Goal: Information Seeking & Learning: Compare options

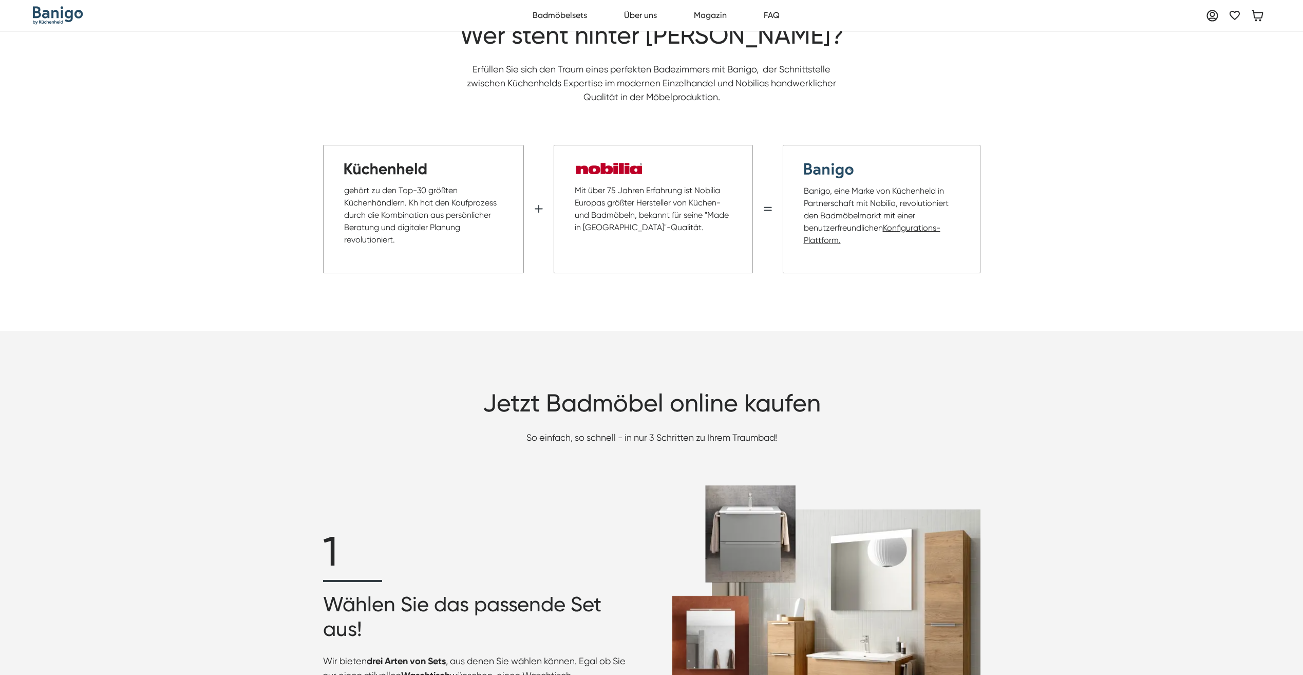
scroll to position [925, 0]
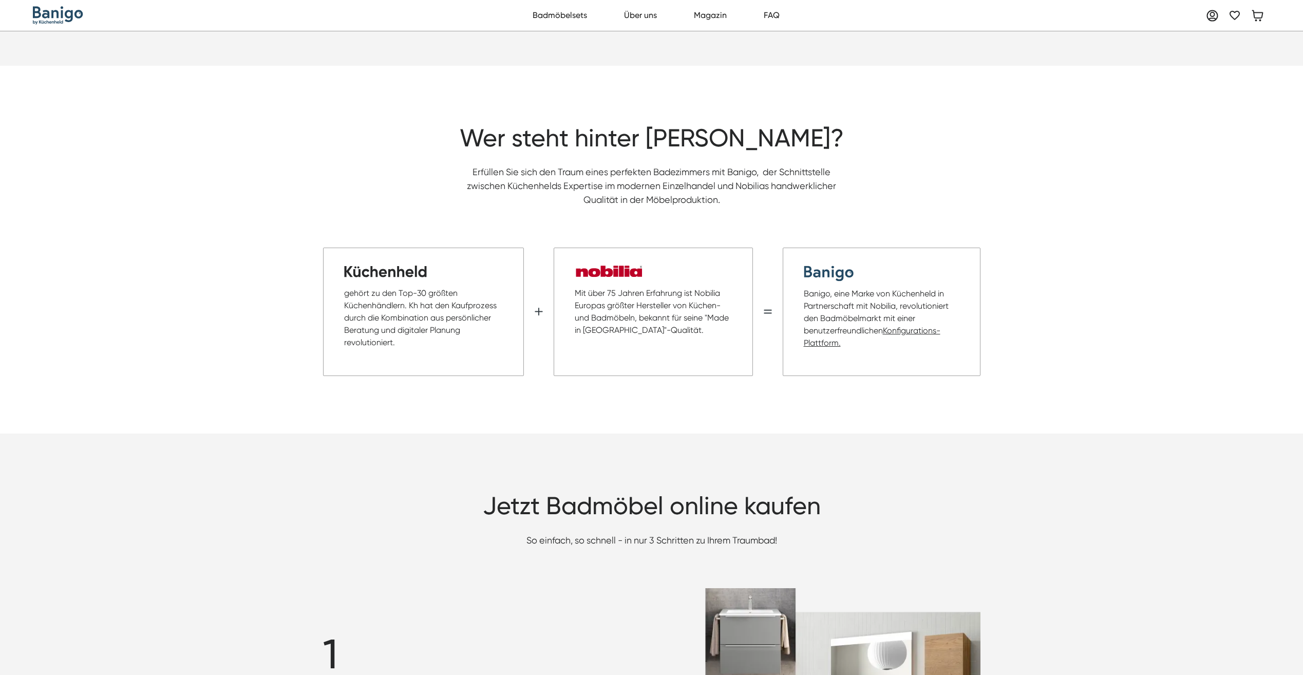
click at [892, 326] on link "Konfigurations-Plattform." at bounding box center [872, 337] width 137 height 22
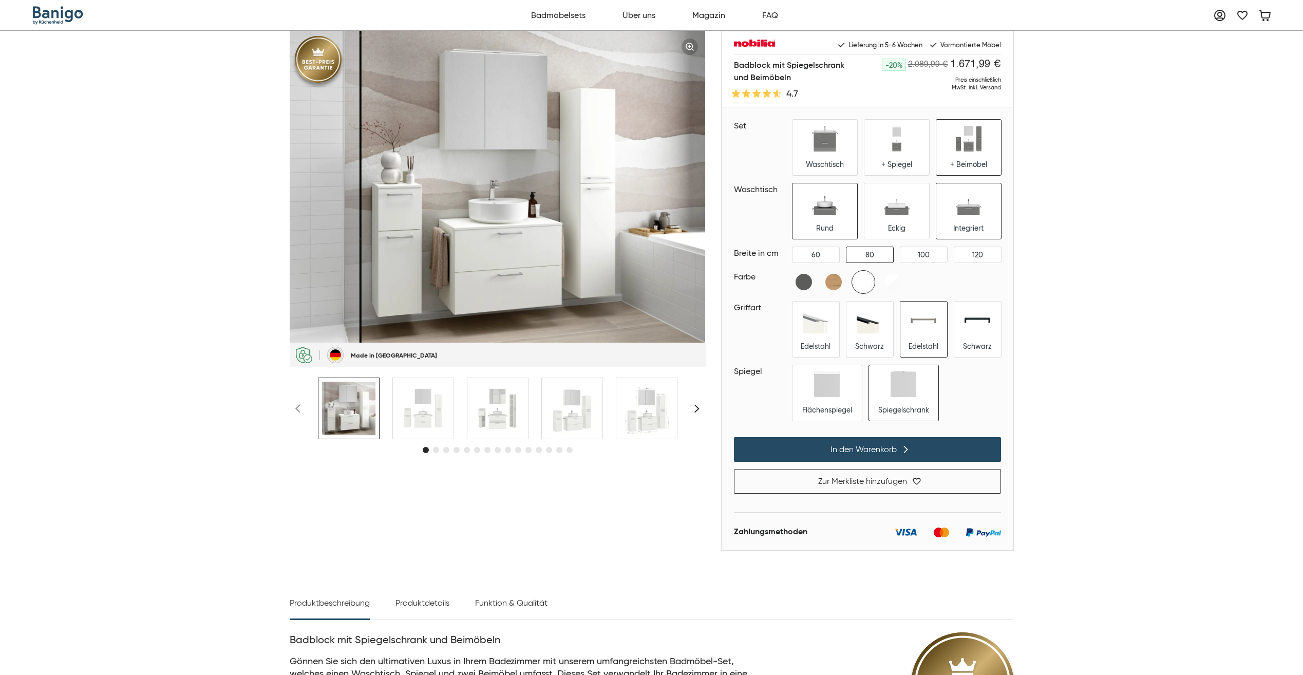
click at [974, 209] on img at bounding box center [969, 203] width 26 height 26
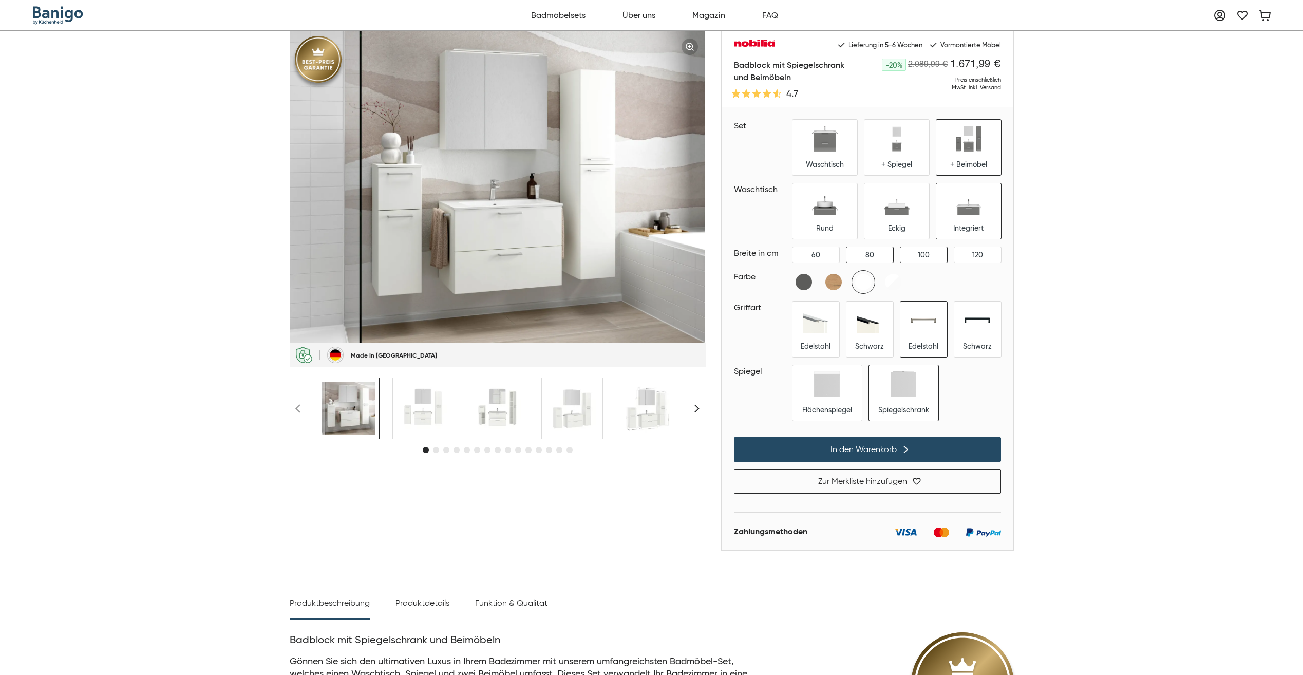
click at [936, 254] on div "100" at bounding box center [924, 254] width 47 height 15
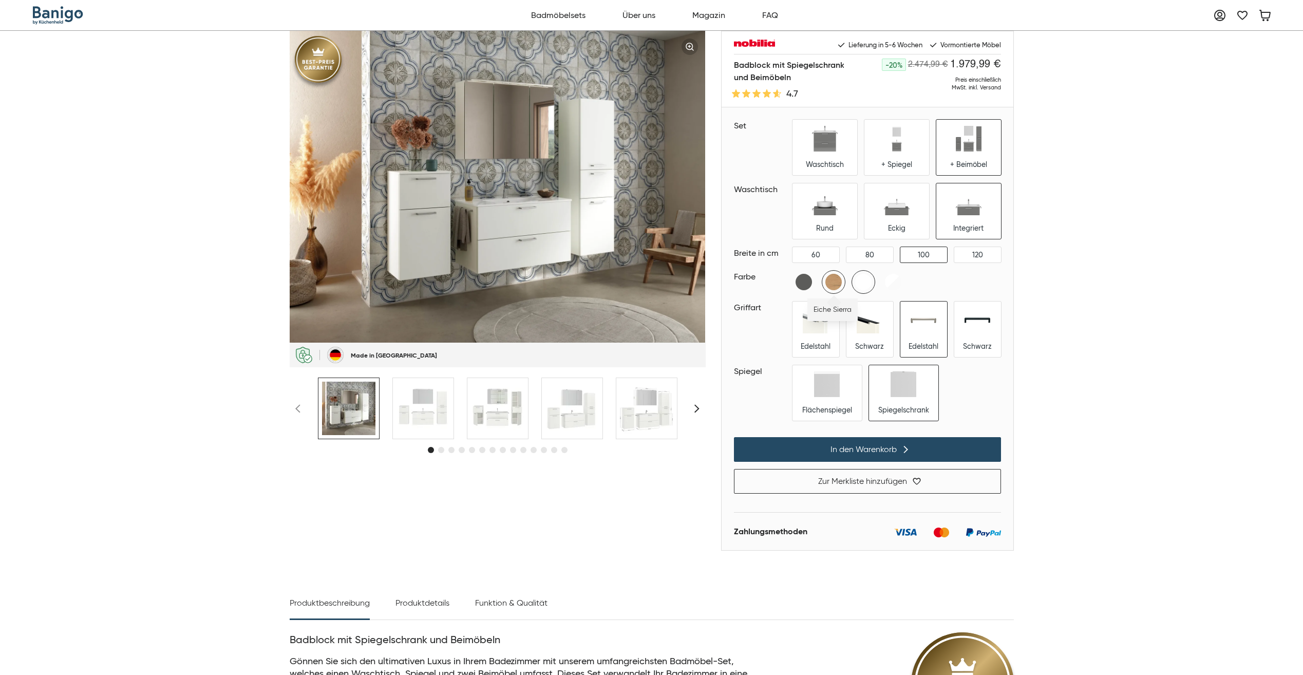
click at [829, 281] on img at bounding box center [833, 282] width 23 height 23
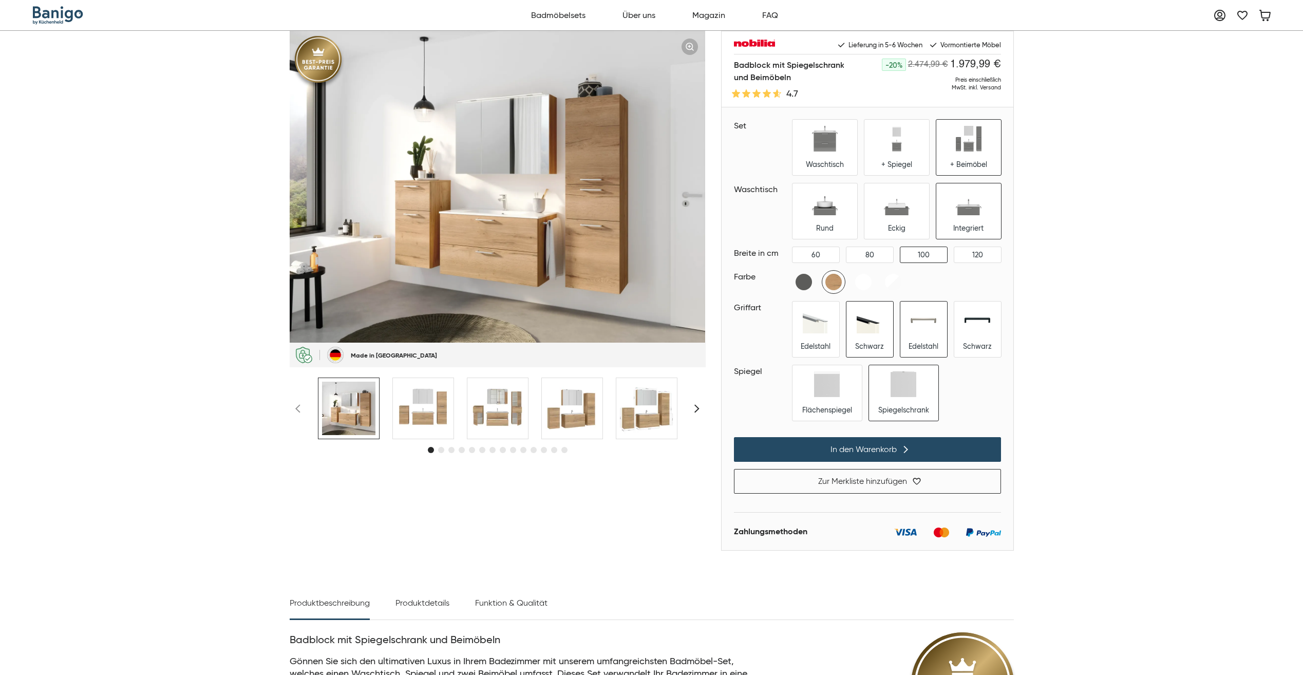
click at [876, 340] on div "Schwarz" at bounding box center [870, 329] width 47 height 55
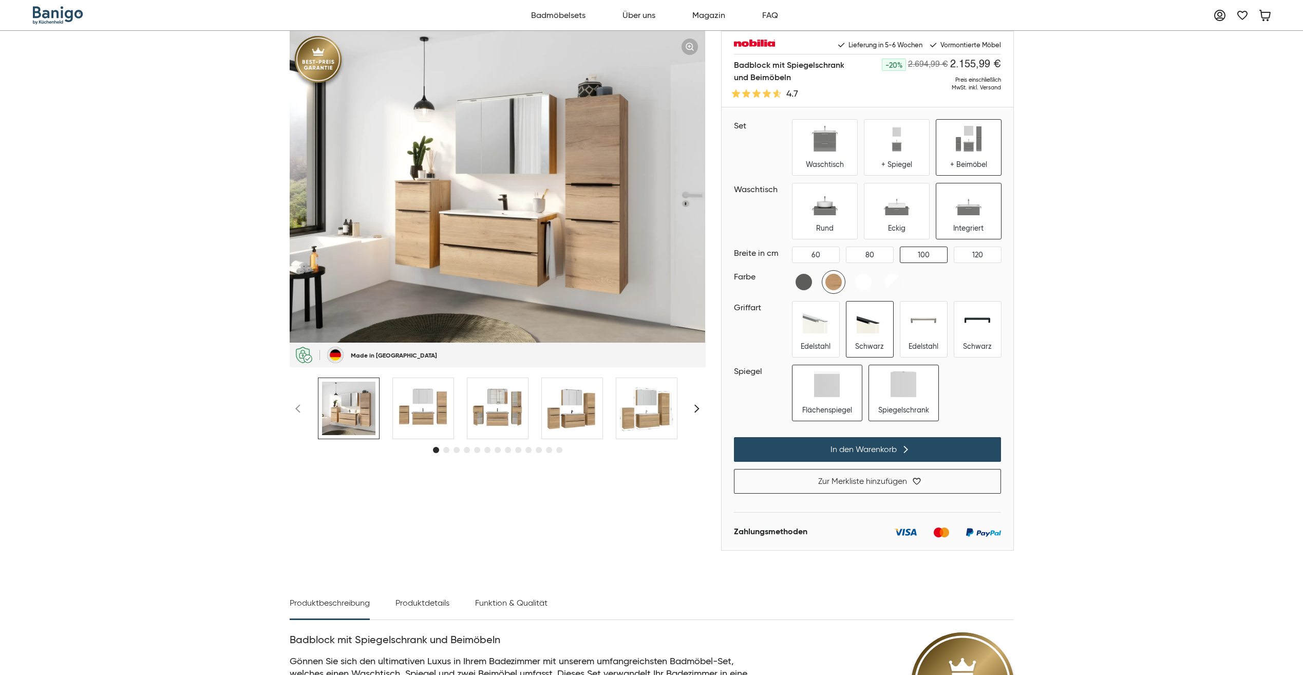
click at [818, 388] on img at bounding box center [827, 384] width 26 height 26
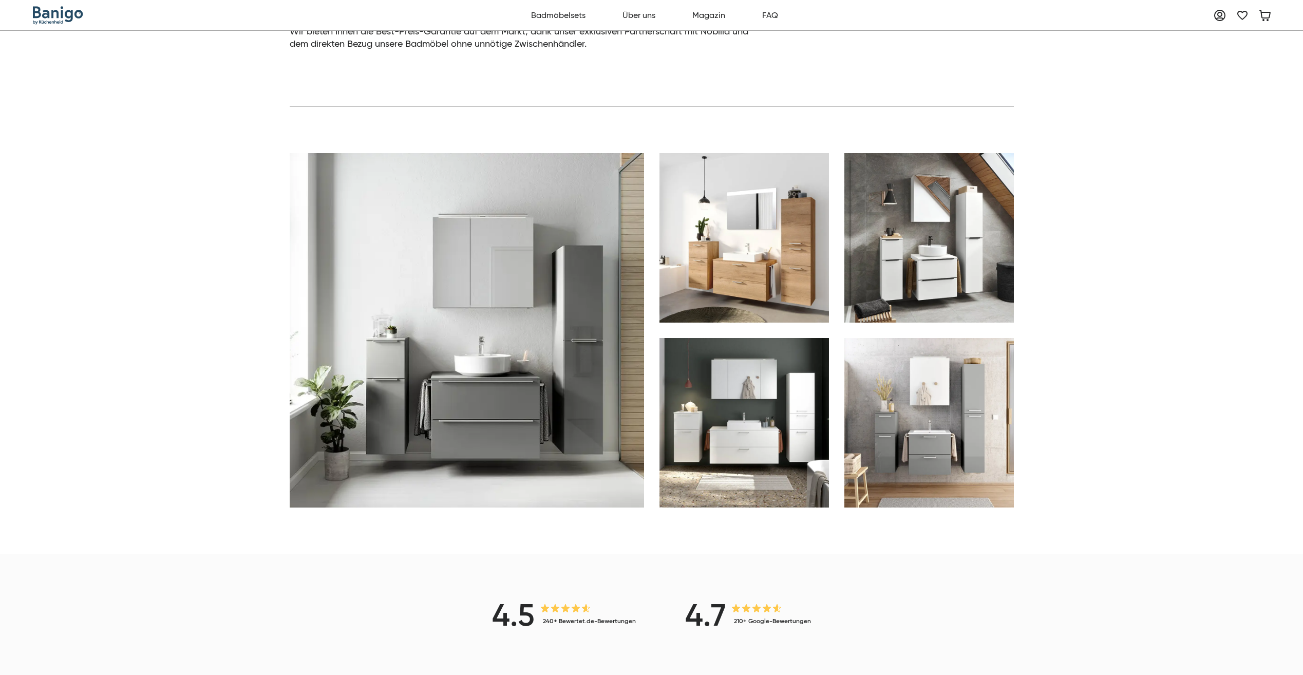
scroll to position [873, 0]
